Goal: Task Accomplishment & Management: Use online tool/utility

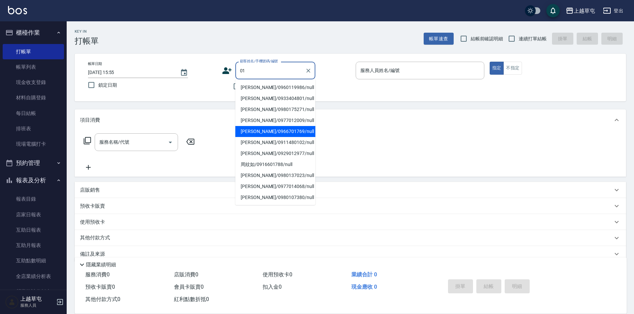
type input "01"
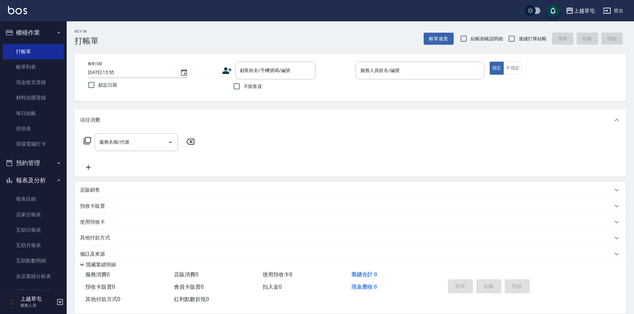
click at [352, 128] on div "項目消費" at bounding box center [351, 119] width 552 height 21
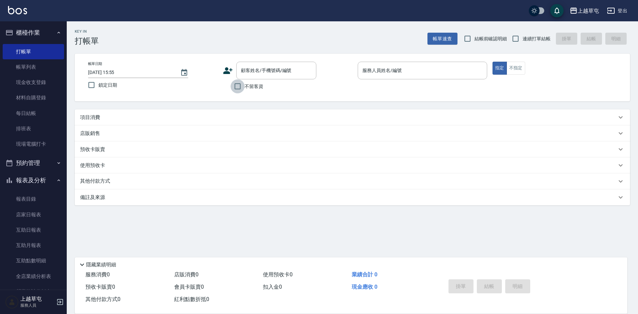
click at [237, 86] on input "不留客資" at bounding box center [238, 86] width 14 height 14
checkbox input "true"
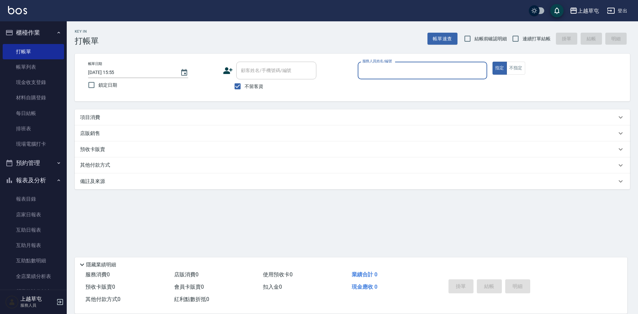
type input "0"
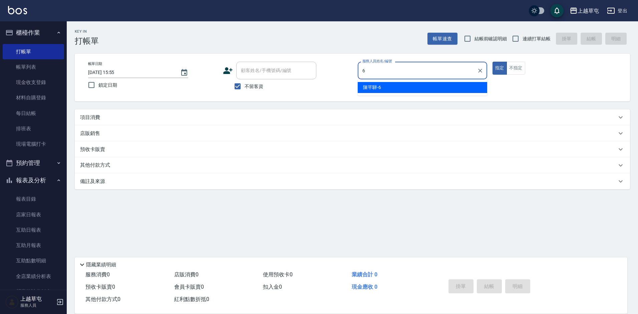
type input "[PERSON_NAME]-6"
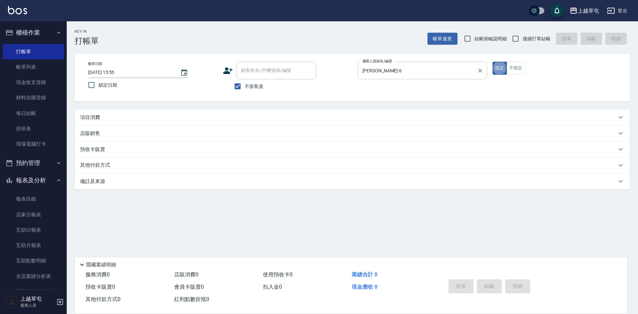
type button "true"
click at [492, 62] on button "指定" at bounding box center [499, 68] width 14 height 13
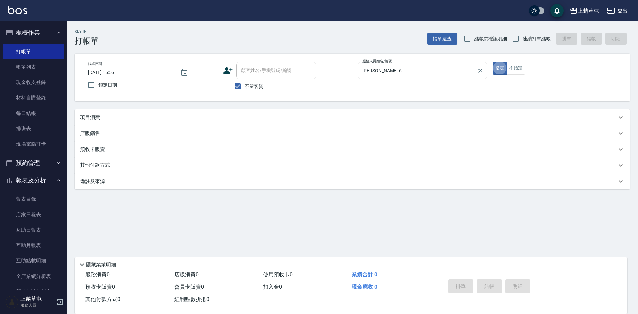
click at [492, 62] on button "指定" at bounding box center [499, 68] width 14 height 13
click at [516, 42] on input "連續打單結帳" at bounding box center [515, 39] width 14 height 14
checkbox input "true"
click at [92, 85] on input "鎖定日期" at bounding box center [91, 85] width 14 height 14
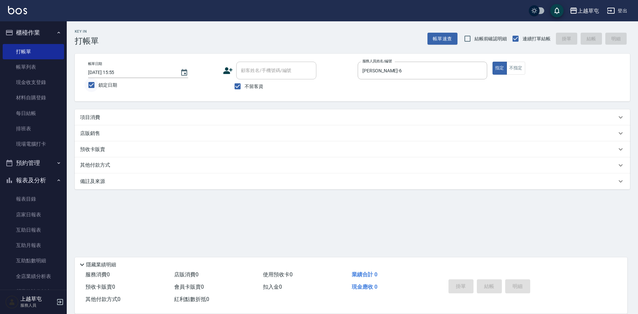
checkbox input "false"
type input "[DATE] 18:46"
click at [140, 114] on div "項目消費" at bounding box center [348, 117] width 536 height 7
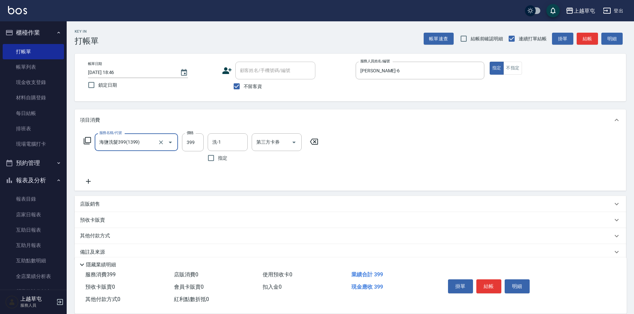
type input "海鹽洗髮399(1399)"
type input "[PERSON_NAME]-26"
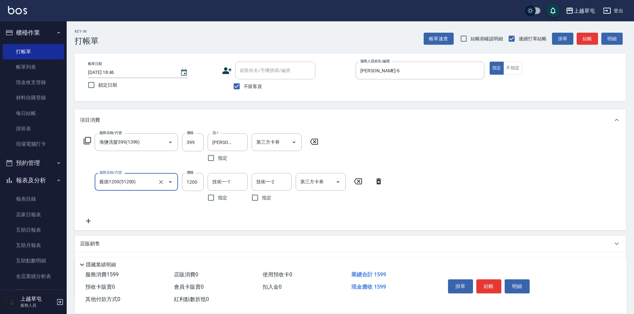
type input "龐德1200(51200)"
type input "[PERSON_NAME]-26"
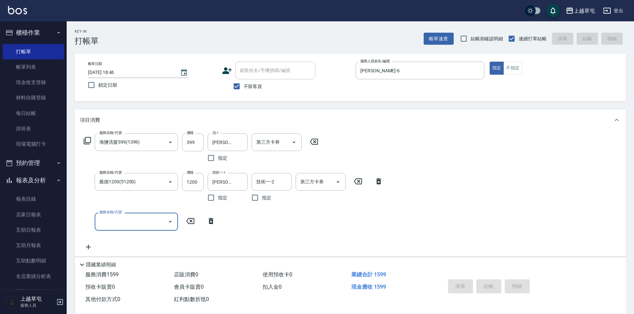
type input "[DATE] 18:47"
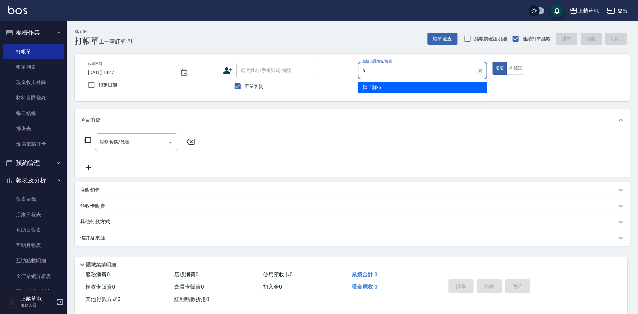
type input "[PERSON_NAME]-6"
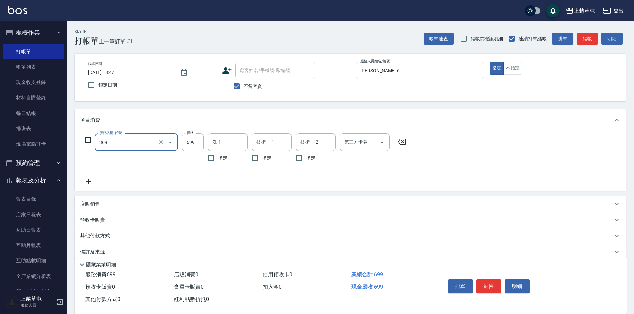
type input "基礎燙699(369)"
type input "1500"
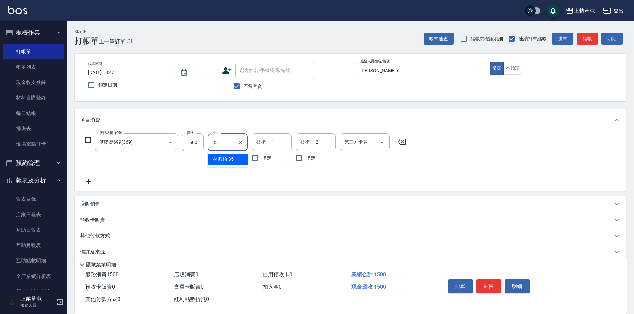
type input "[PERSON_NAME]-35"
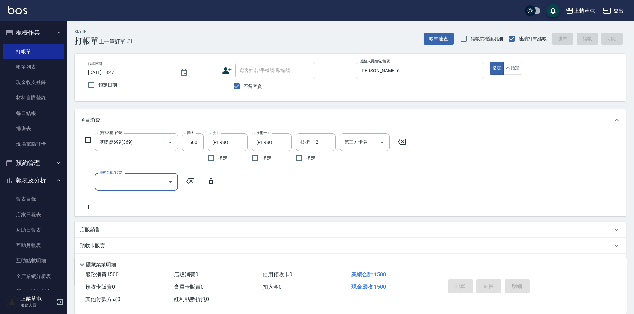
type input "[DATE] 18:48"
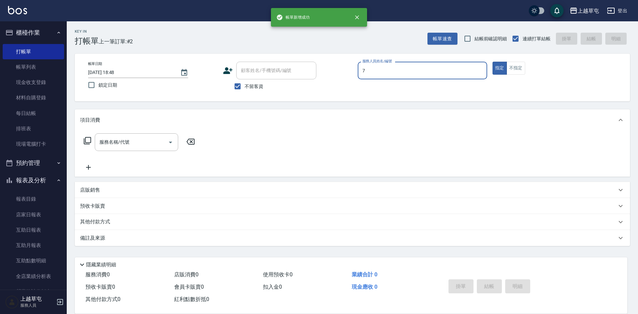
click at [453, 64] on div "7 服務人員姓名/編號" at bounding box center [422, 71] width 129 height 18
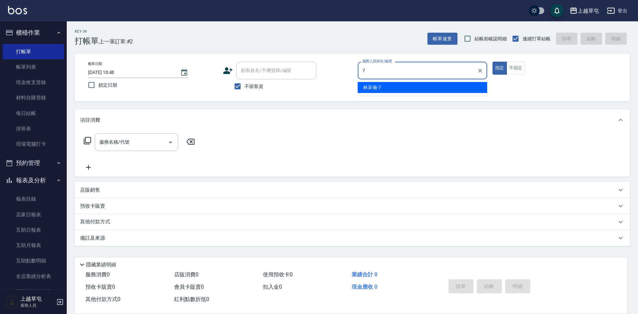
type input "[PERSON_NAME]-7"
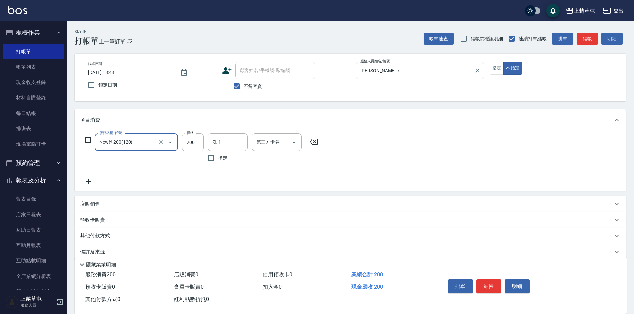
type input "New洗200(120)"
type input "39"
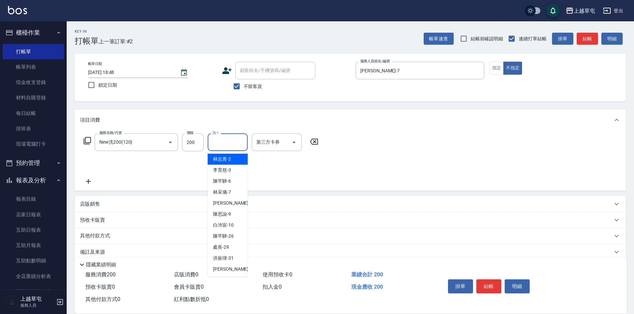
click at [225, 143] on input "洗-1" at bounding box center [228, 142] width 34 height 12
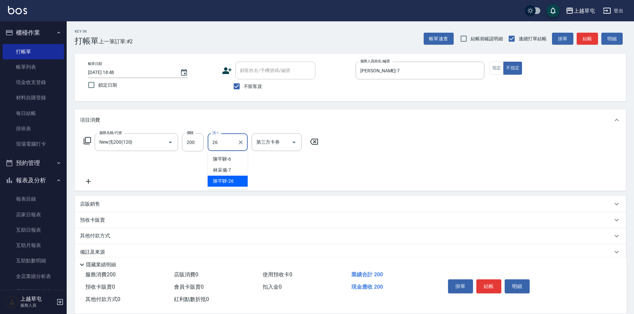
type input "[PERSON_NAME]-26"
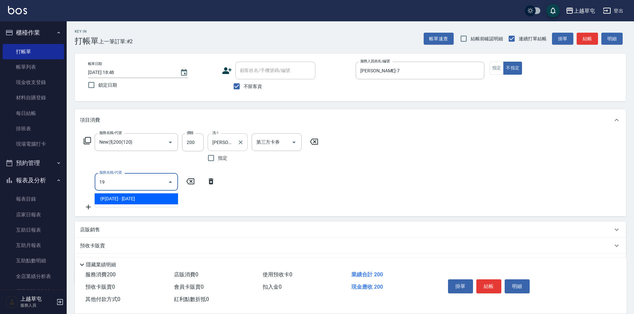
type input "1"
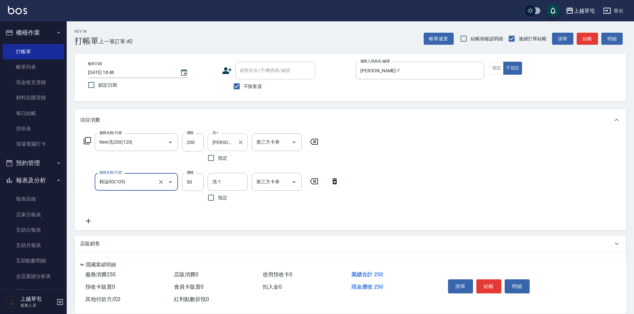
type input "精油50(105)"
type input "[PERSON_NAME]-26"
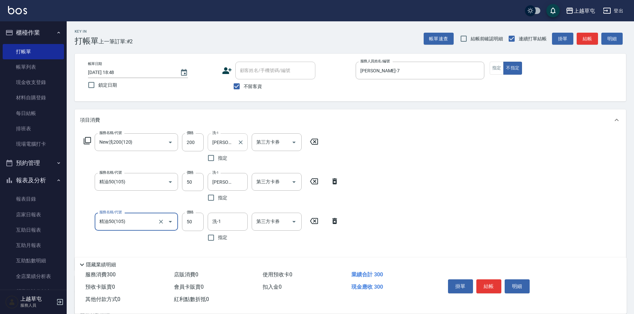
type input "精油50(105)"
type input "[PERSON_NAME]-26"
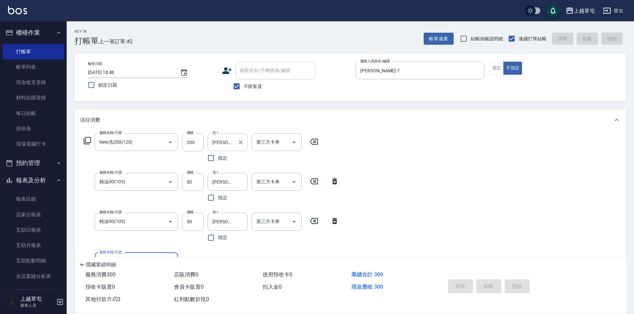
type input "[DATE] 18:49"
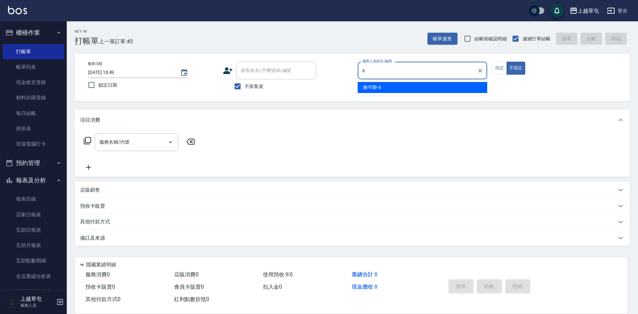
type input "[PERSON_NAME]-6"
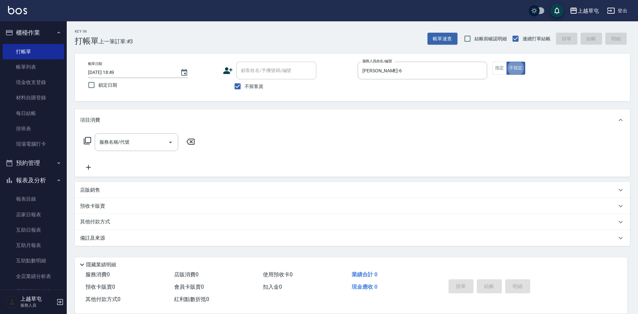
type button "false"
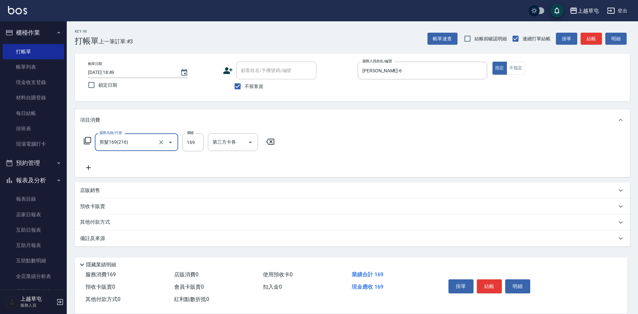
type input "剪髮169(216)"
type input "200"
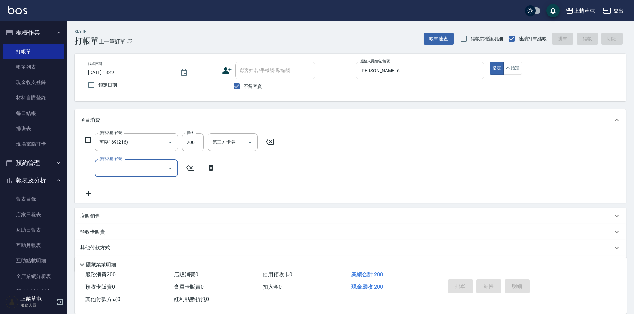
type input "[DATE] 18:50"
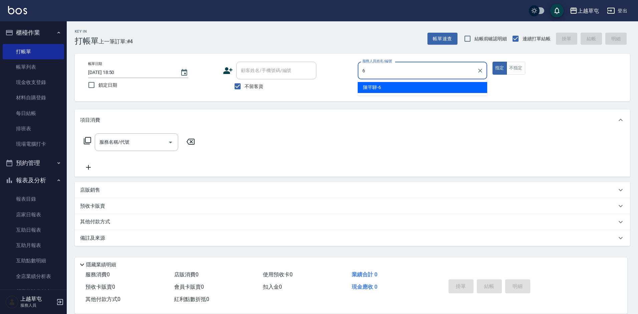
type input "[PERSON_NAME]-6"
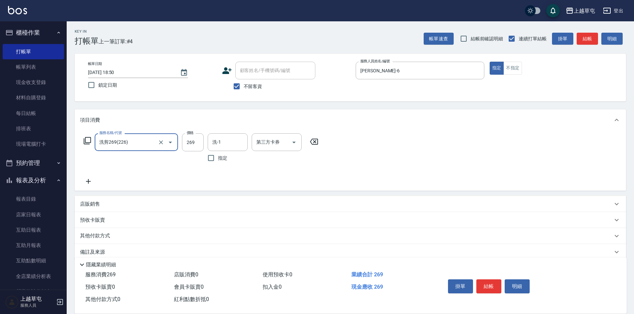
type input "洗剪269(226)"
type input "300"
type input "[PERSON_NAME]-35"
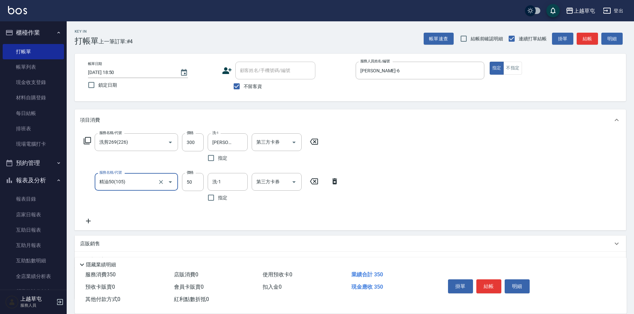
type input "精油50(105)"
type input "2"
type input "[PERSON_NAME]-35"
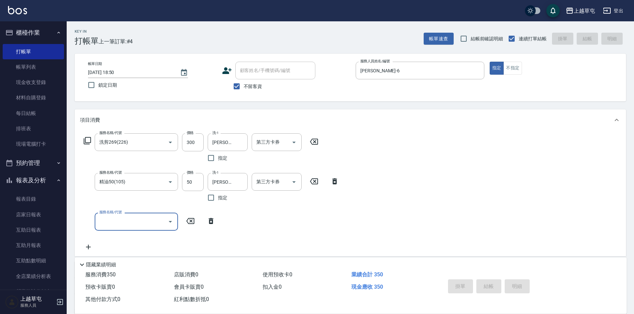
type input "[DATE] 18:51"
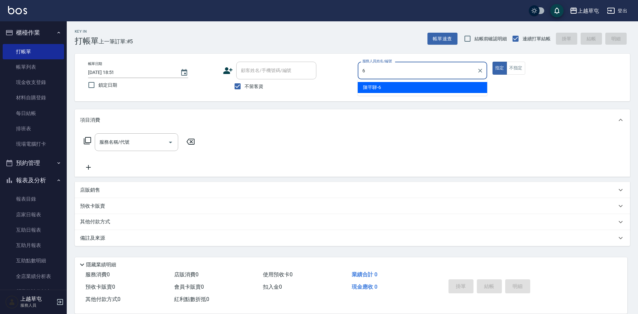
type input "[PERSON_NAME]-6"
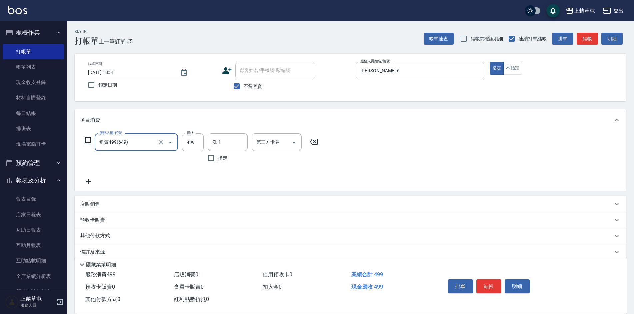
type input "角質499(649)"
type input "[PERSON_NAME]-35"
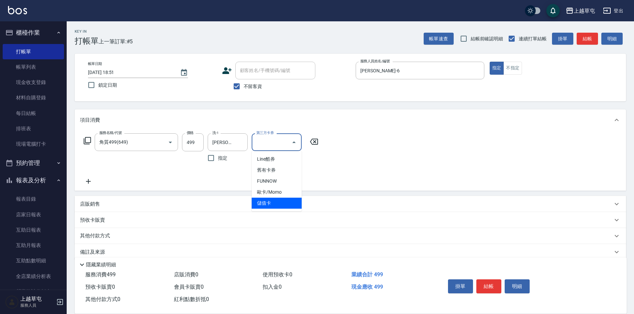
type input "儲值卡"
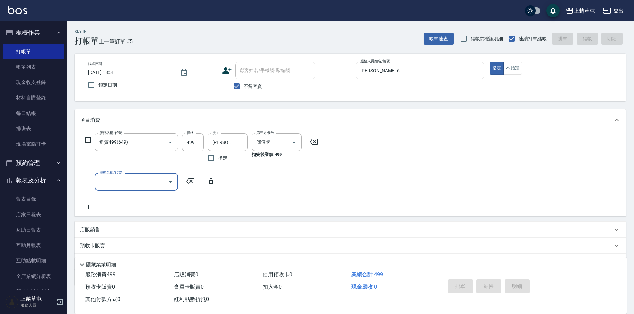
type input "[DATE] 18:52"
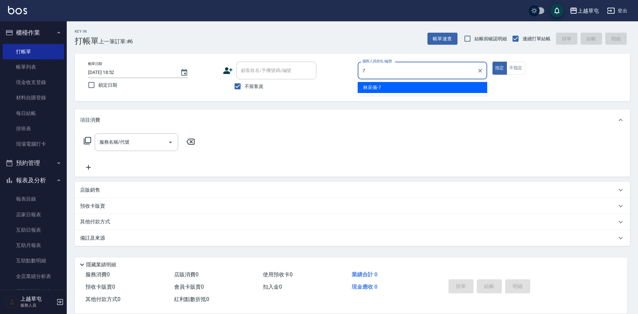
type input "[PERSON_NAME]-7"
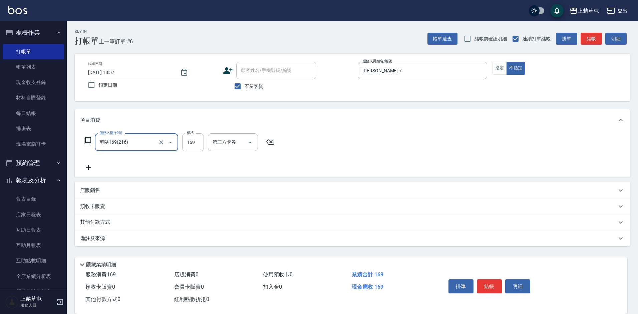
type input "剪髮169(216)"
type input "200"
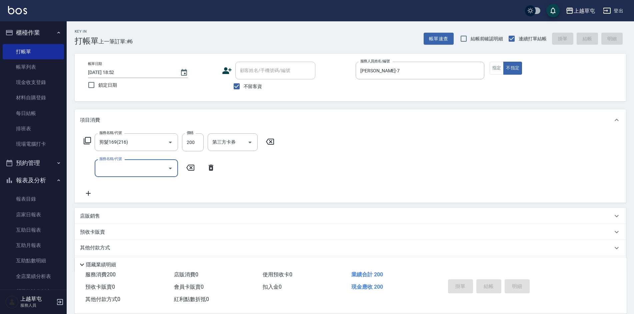
type input "[DATE] 18:53"
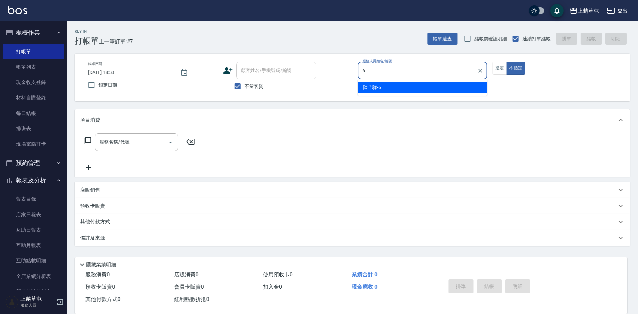
type input "[PERSON_NAME]-6"
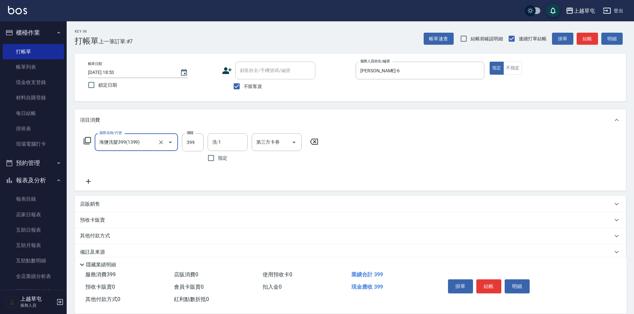
type input "海鹽洗髮399(1399)"
type input "39"
click at [241, 136] on div "洗-1" at bounding box center [228, 142] width 40 height 18
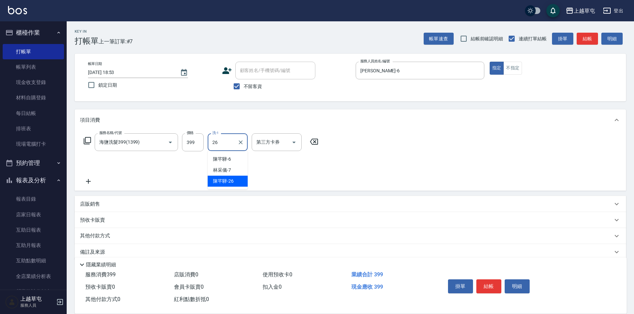
type input "[PERSON_NAME]-26"
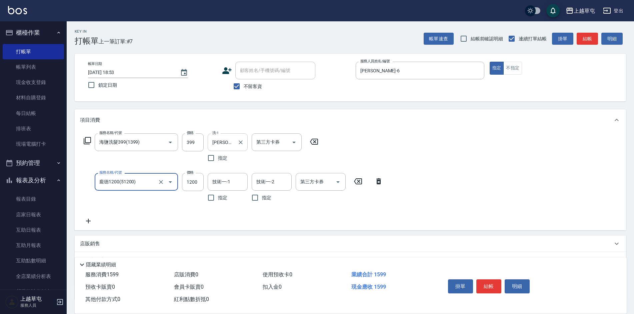
type input "龐德1200(51200)"
type input "[PERSON_NAME]-26"
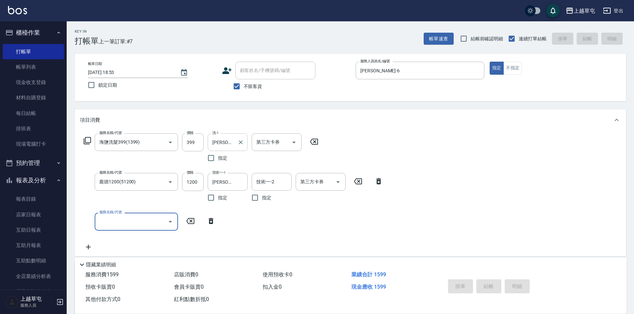
type input "[DATE] 18:54"
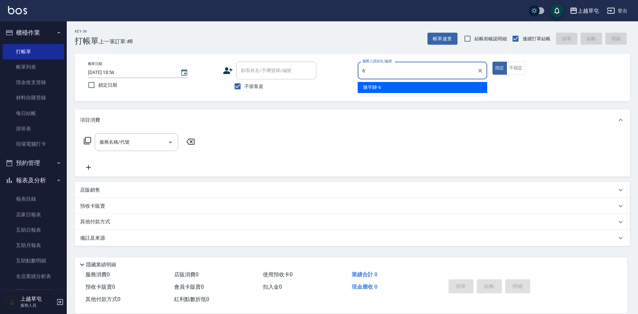
type input "[PERSON_NAME]-6"
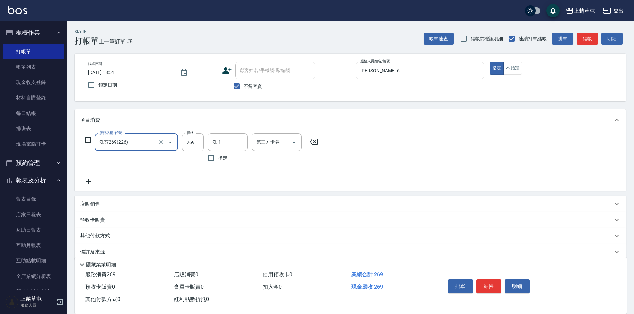
type input "洗剪269(226)"
type input "300"
type input "[PERSON_NAME]-26"
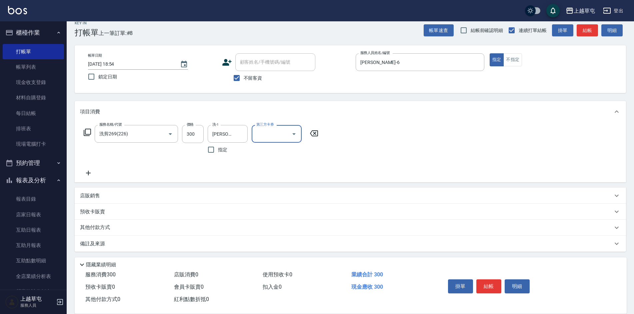
scroll to position [10, 0]
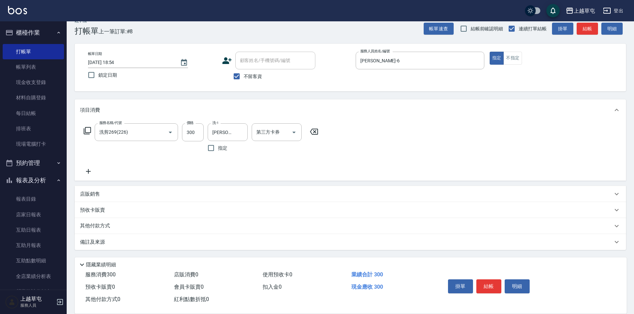
click at [93, 226] on p "其他付款方式" at bounding box center [96, 226] width 33 height 7
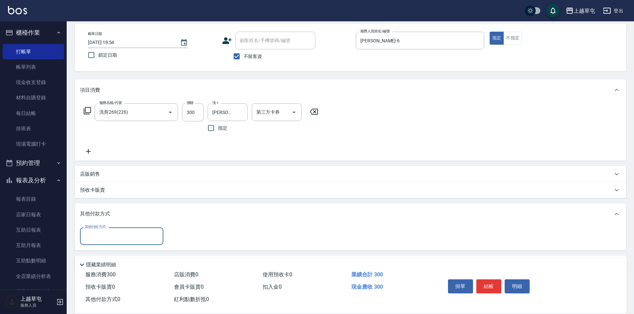
scroll to position [52, 0]
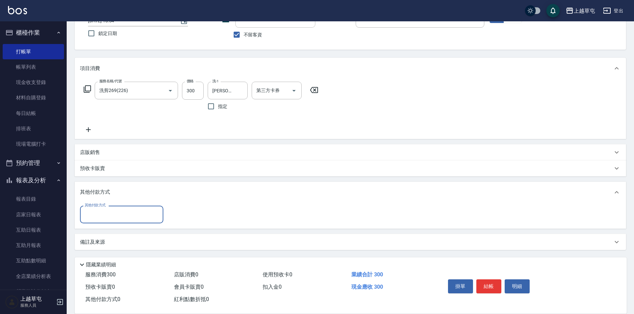
click at [117, 219] on input "其他付款方式" at bounding box center [121, 215] width 77 height 12
click at [94, 265] on span "儲值卡" at bounding box center [121, 264] width 83 height 11
type input "儲值卡"
click at [189, 216] on input "0" at bounding box center [192, 215] width 50 height 18
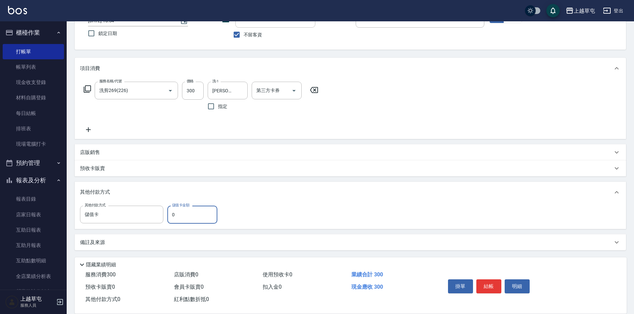
click at [189, 216] on input "0" at bounding box center [192, 215] width 50 height 18
type input "250"
click at [490, 283] on button "結帳" at bounding box center [489, 287] width 25 height 14
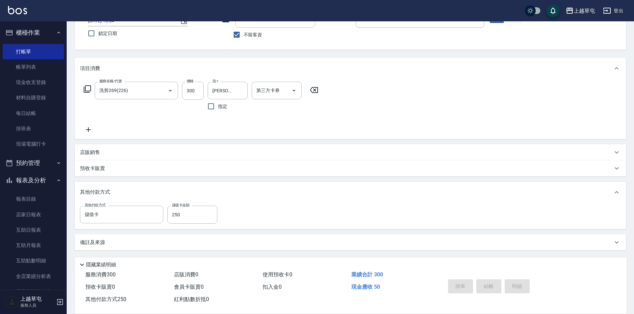
type input "[DATE] 18:55"
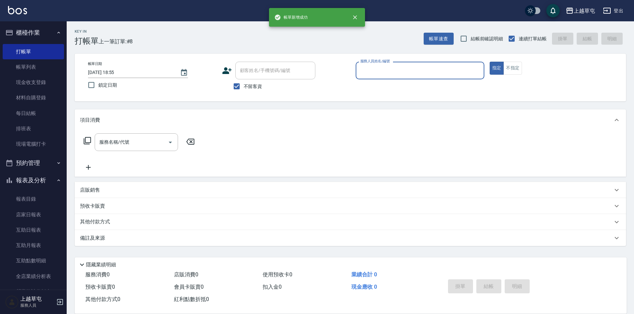
scroll to position [0, 0]
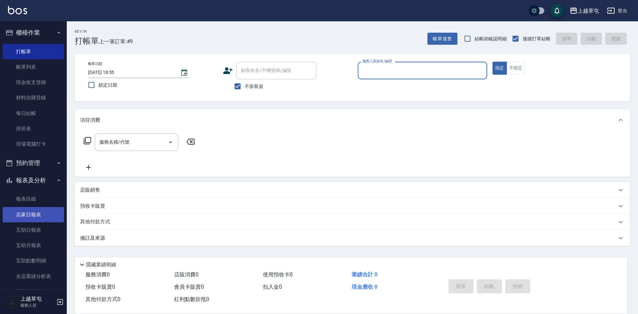
click at [32, 219] on link "店家日報表" at bounding box center [33, 214] width 61 height 15
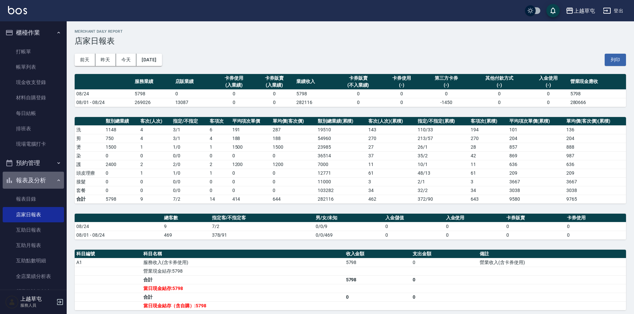
click at [35, 176] on button "報表及分析" at bounding box center [33, 180] width 61 height 17
